Goal: Navigation & Orientation: Find specific page/section

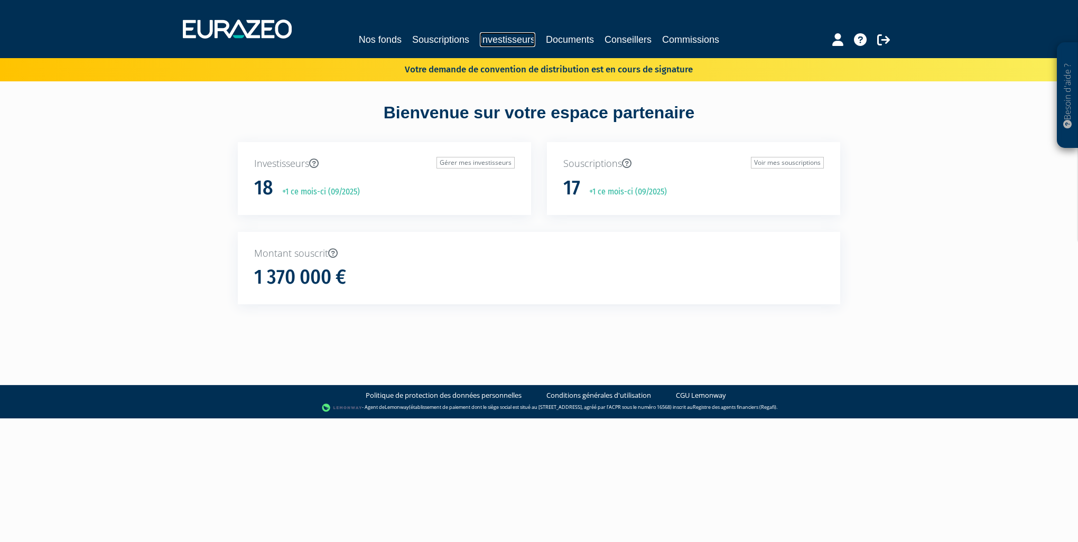
click at [501, 40] on link "Investisseurs" at bounding box center [507, 39] width 55 height 15
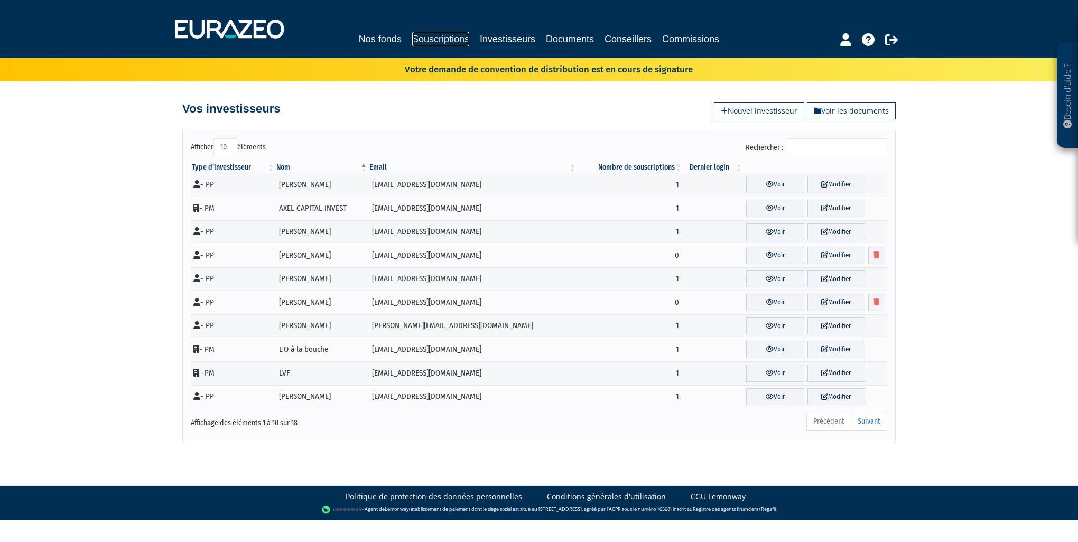
click at [439, 41] on link "Souscriptions" at bounding box center [440, 39] width 57 height 15
